Goal: Task Accomplishment & Management: Manage account settings

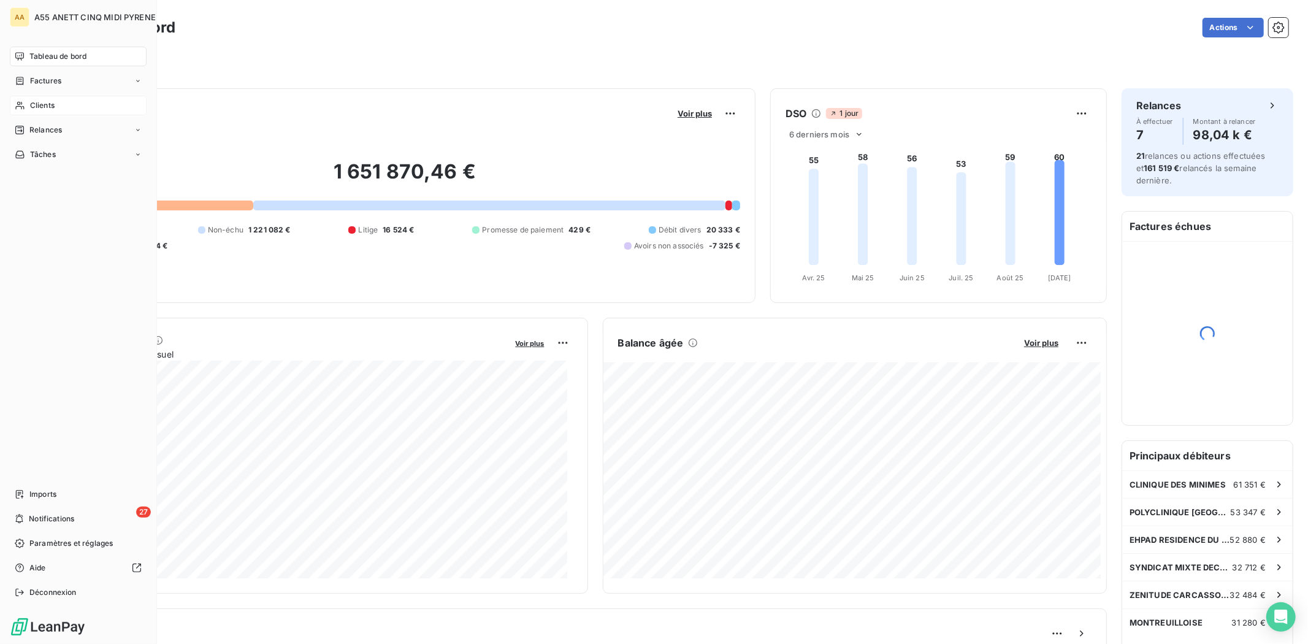
click at [81, 102] on div "Clients" at bounding box center [78, 106] width 137 height 20
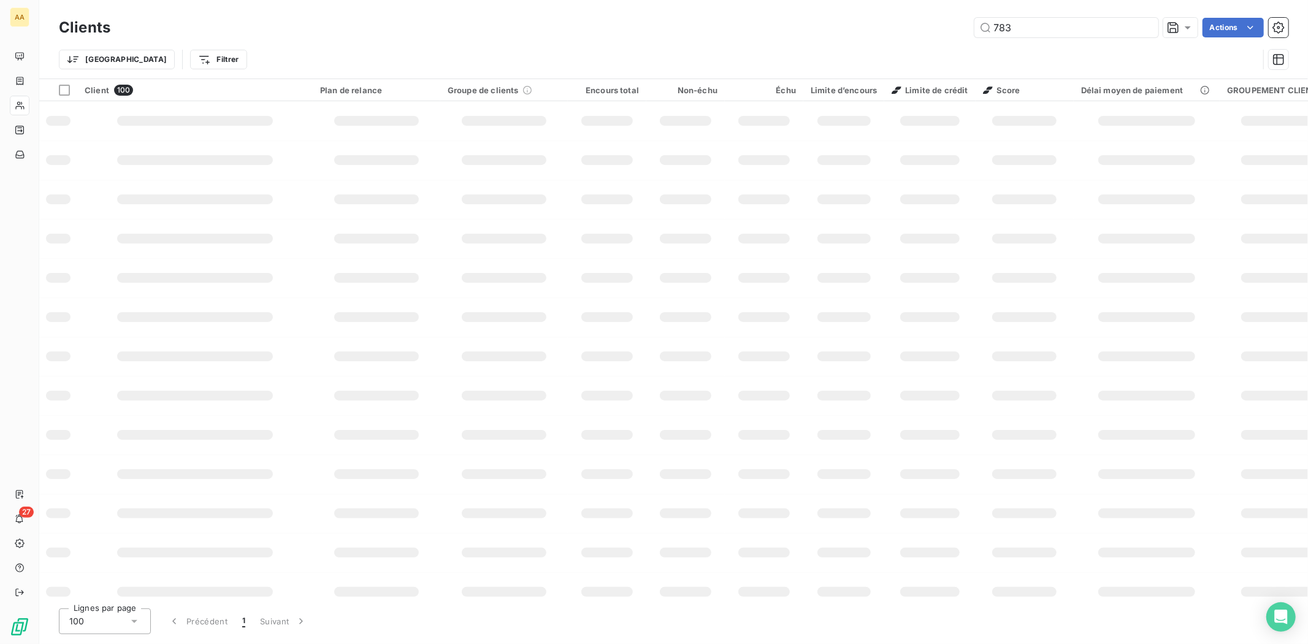
type input "7833"
click at [1063, 20] on input "7833" at bounding box center [1066, 28] width 184 height 20
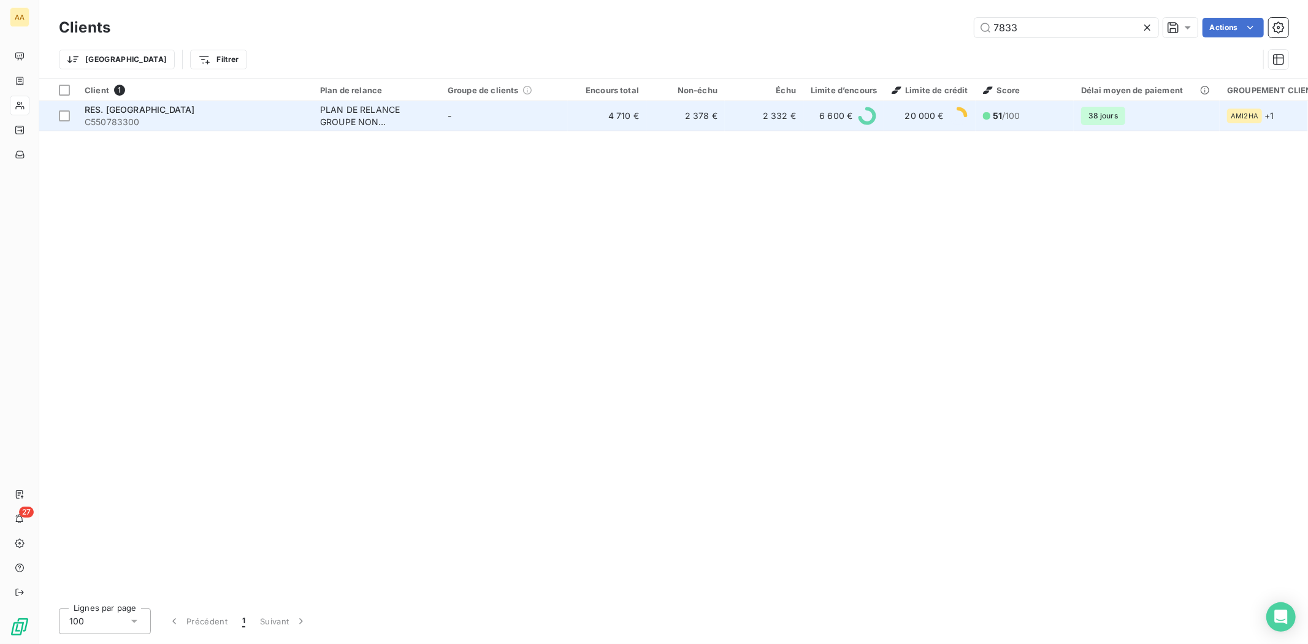
click at [565, 120] on td "-" at bounding box center [504, 115] width 128 height 29
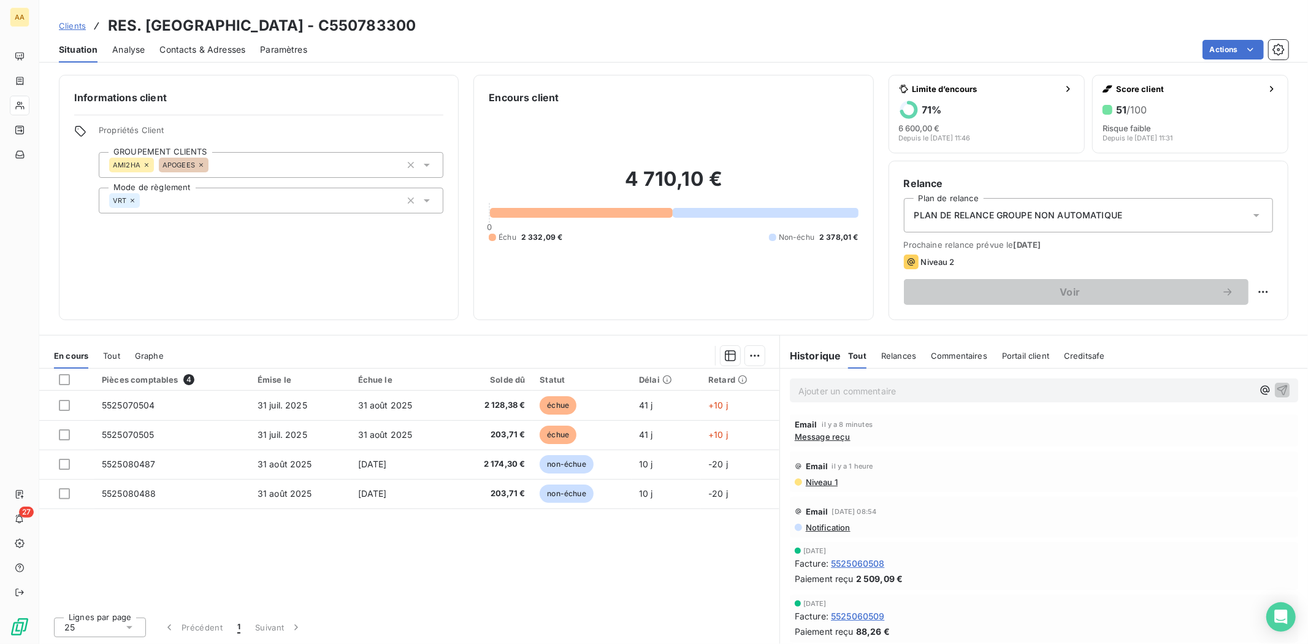
click at [879, 396] on p "Ajouter un commentaire ﻿" at bounding box center [1025, 390] width 454 height 15
